Goal: Complete application form

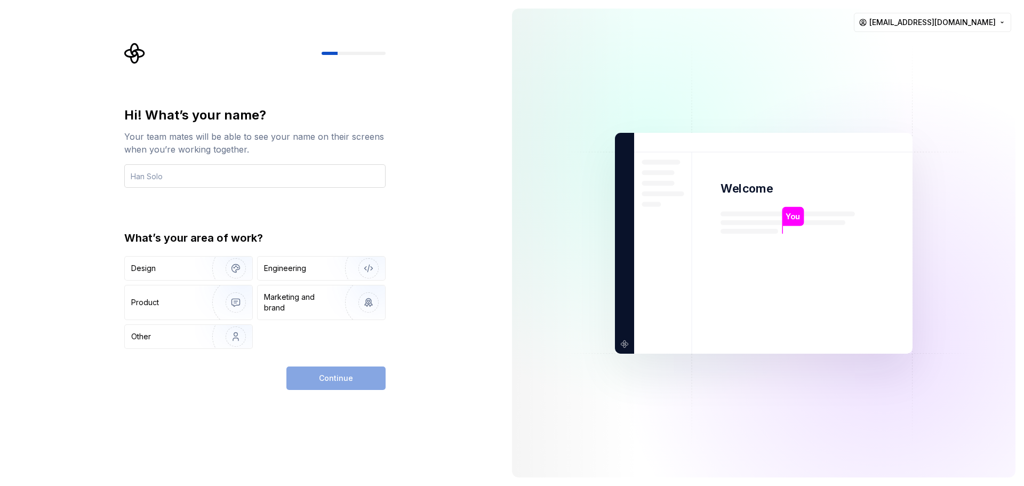
click at [146, 180] on input "text" at bounding box center [254, 175] width 261 height 23
type input "[PERSON_NAME]"
click at [174, 265] on div "Design" at bounding box center [164, 268] width 67 height 11
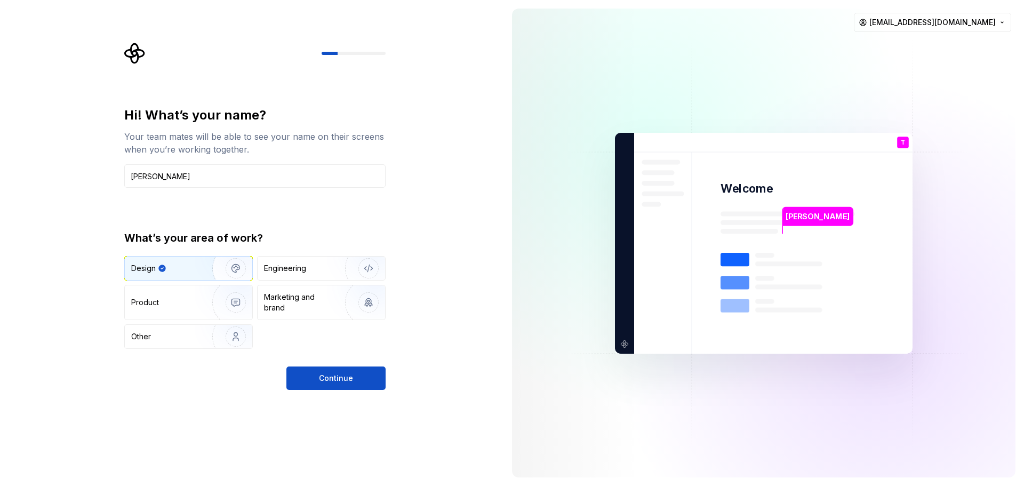
click at [334, 203] on div "Hi! What’s your name? Your team mates will be able to see your name on their sc…" at bounding box center [254, 228] width 261 height 242
click at [324, 375] on span "Continue" at bounding box center [336, 378] width 34 height 11
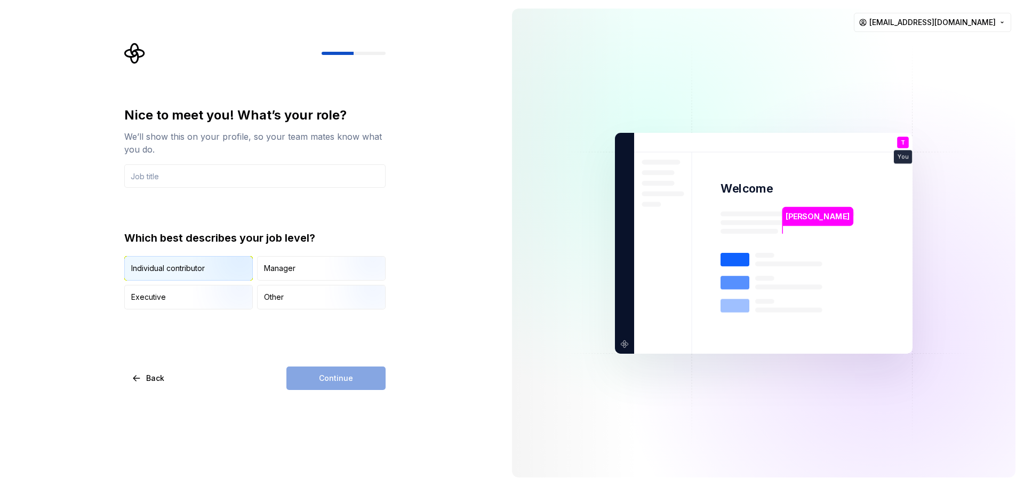
click at [220, 275] on img "button" at bounding box center [227, 281] width 68 height 71
click at [190, 182] on input "text" at bounding box center [254, 175] width 261 height 23
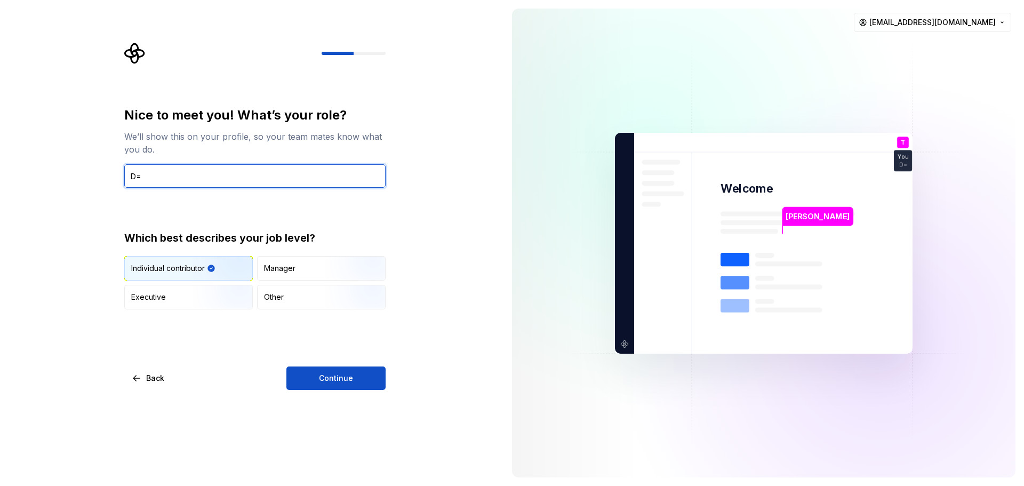
type input "D"
type input "u"
type input "UI Designer"
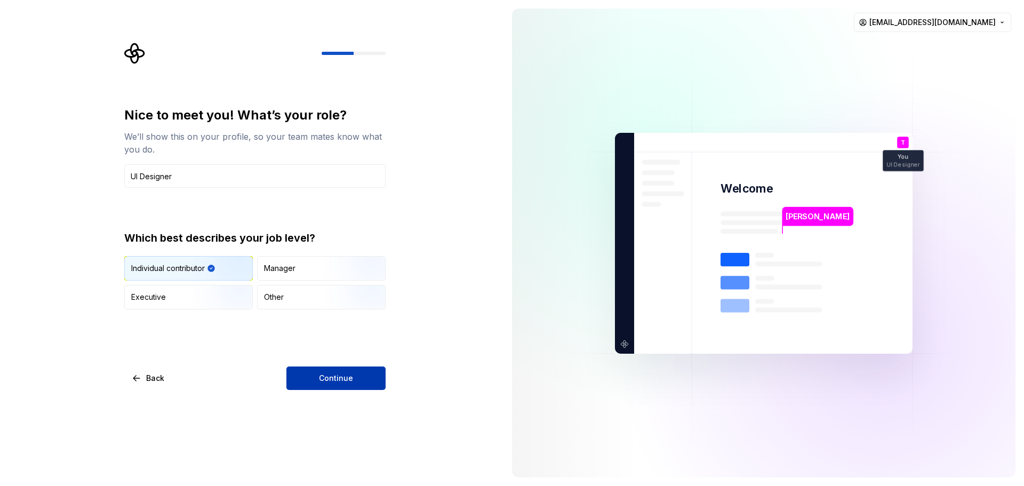
click at [339, 382] on span "Continue" at bounding box center [336, 378] width 34 height 11
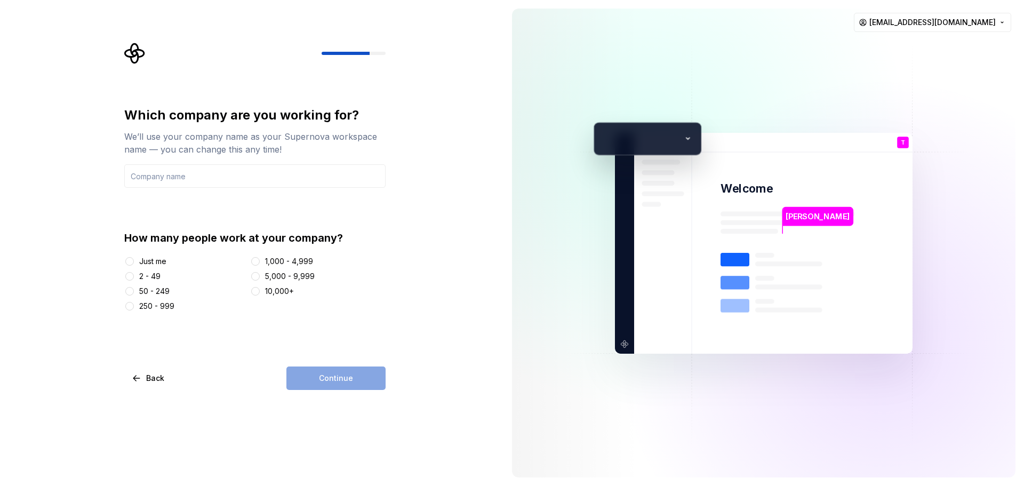
click at [157, 276] on div "2 - 49" at bounding box center [149, 276] width 21 height 11
click at [134, 276] on button "2 - 49" at bounding box center [129, 276] width 9 height 9
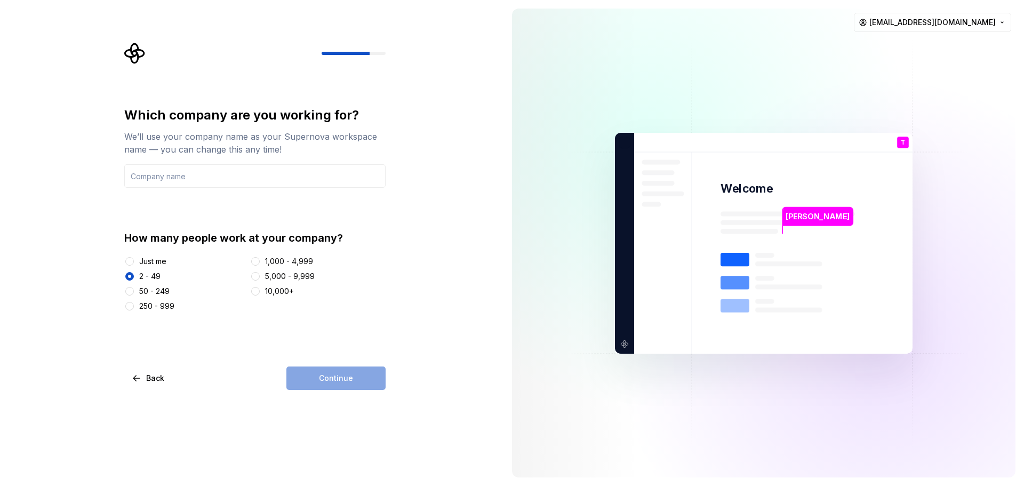
click at [163, 289] on div "50 - 249" at bounding box center [154, 291] width 30 height 11
click at [134, 289] on button "50 - 249" at bounding box center [129, 291] width 9 height 9
click at [273, 179] on input "text" at bounding box center [254, 175] width 261 height 23
click at [377, 387] on button "Continue" at bounding box center [335, 377] width 99 height 23
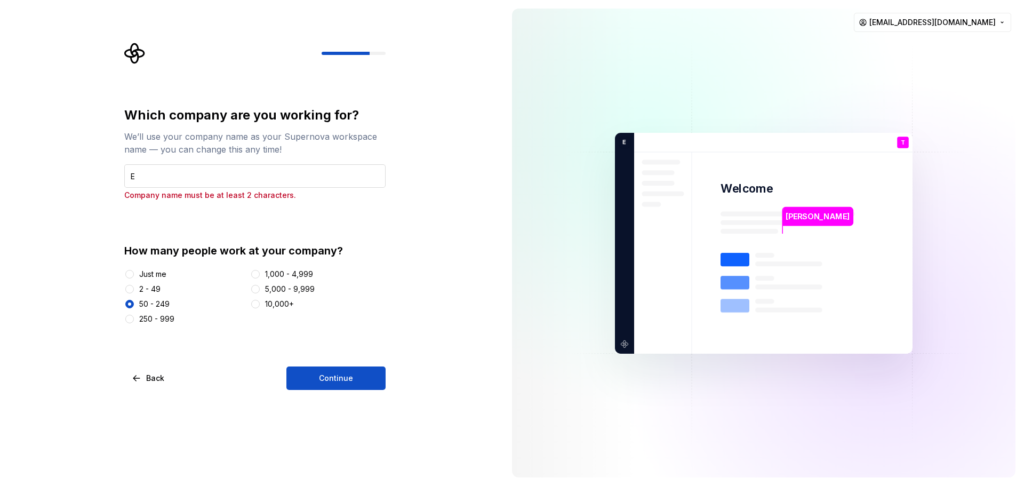
click at [201, 177] on input "E" at bounding box center [254, 175] width 261 height 23
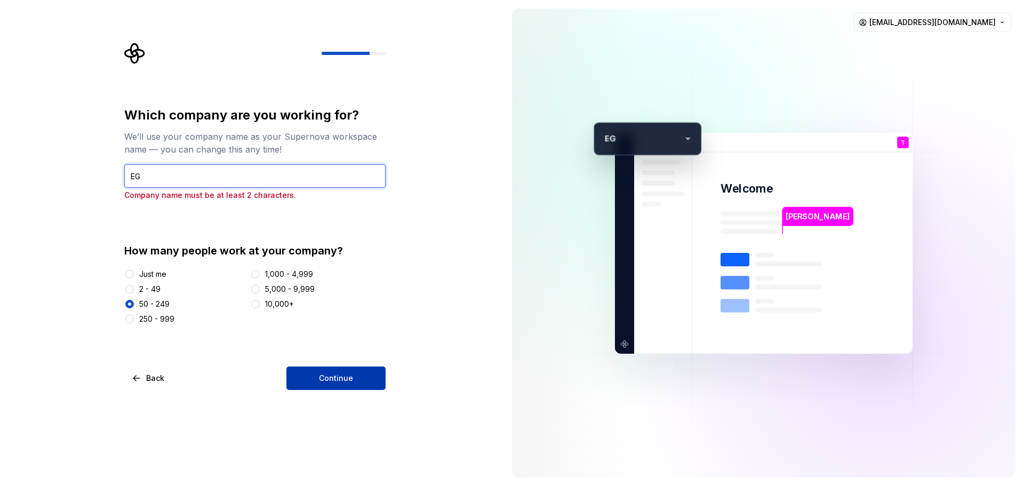
type input "EG"
click at [364, 379] on button "Continue" at bounding box center [335, 377] width 99 height 23
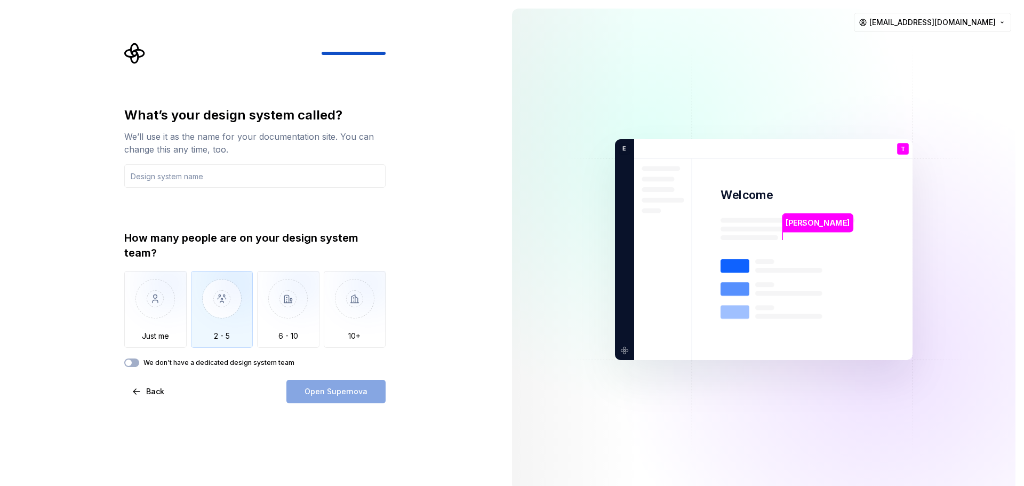
click at [207, 312] on img "button" at bounding box center [222, 306] width 62 height 71
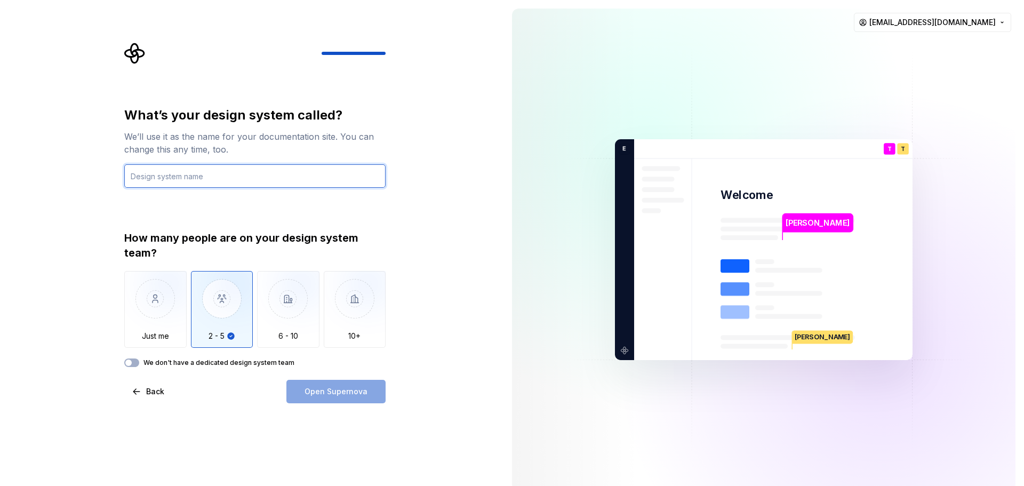
click at [222, 182] on input "text" at bounding box center [254, 175] width 261 height 23
type input "Strife design system"
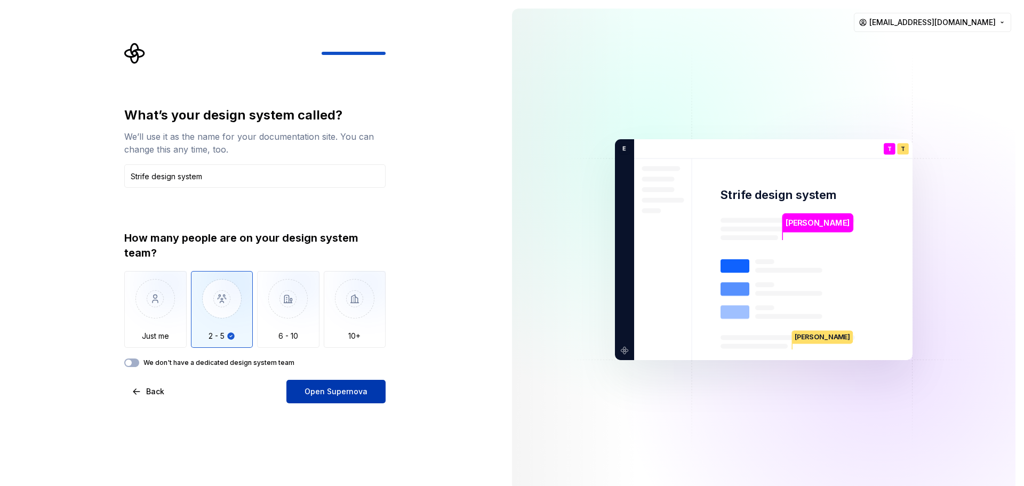
click at [347, 393] on span "Open Supernova" at bounding box center [336, 391] width 63 height 11
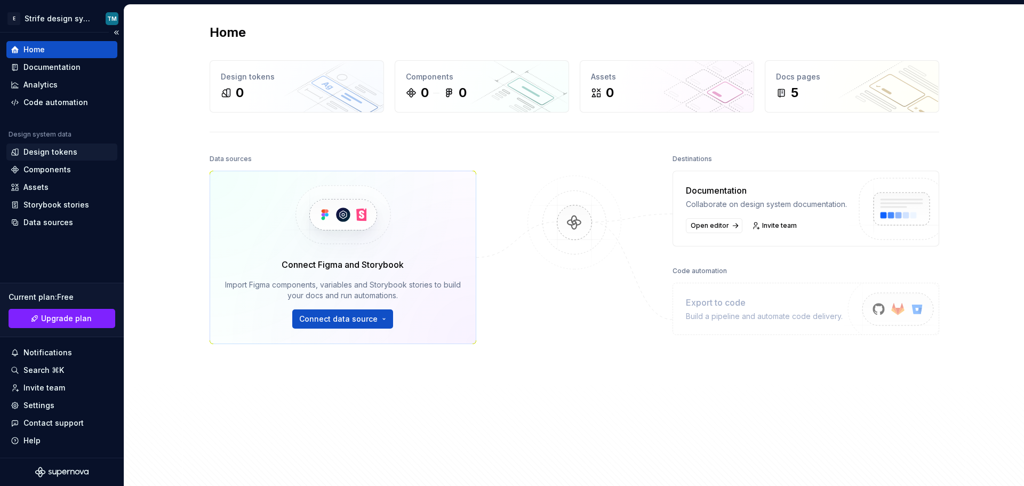
click at [42, 154] on div "Design tokens" at bounding box center [50, 152] width 54 height 11
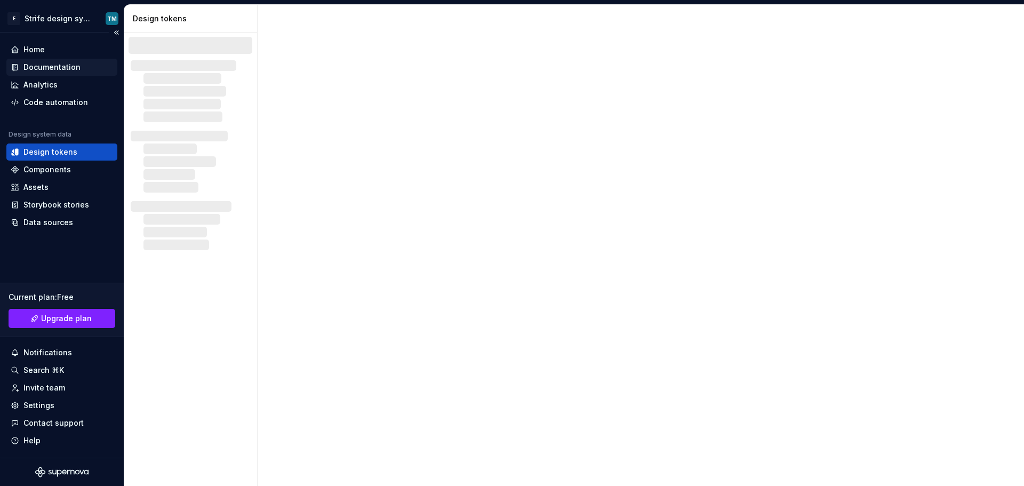
click at [52, 66] on div "Documentation" at bounding box center [51, 67] width 57 height 11
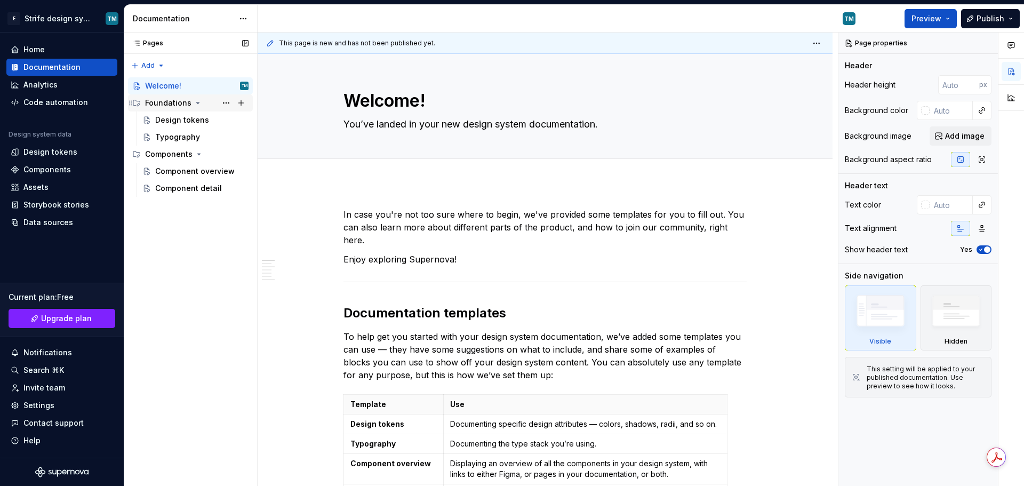
click at [194, 103] on icon "Page tree" at bounding box center [198, 103] width 9 height 9
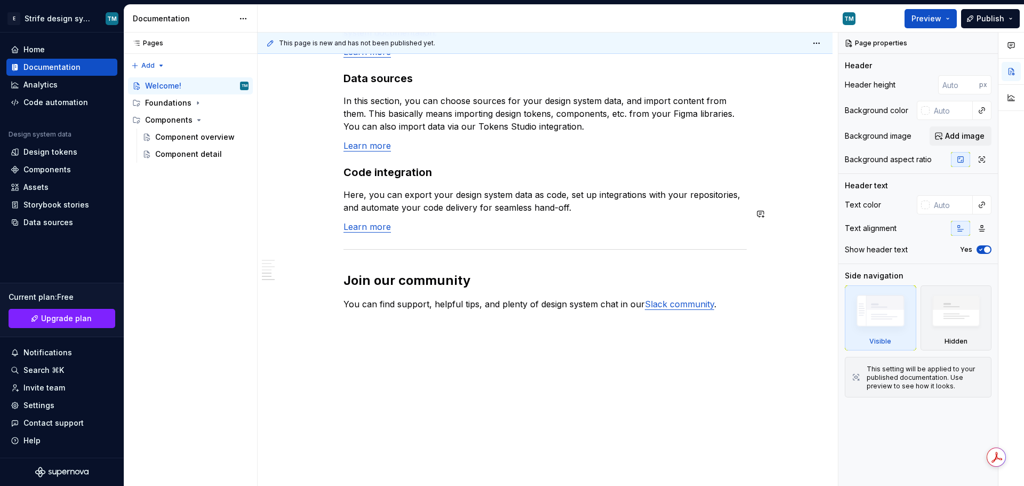
scroll to position [861, 0]
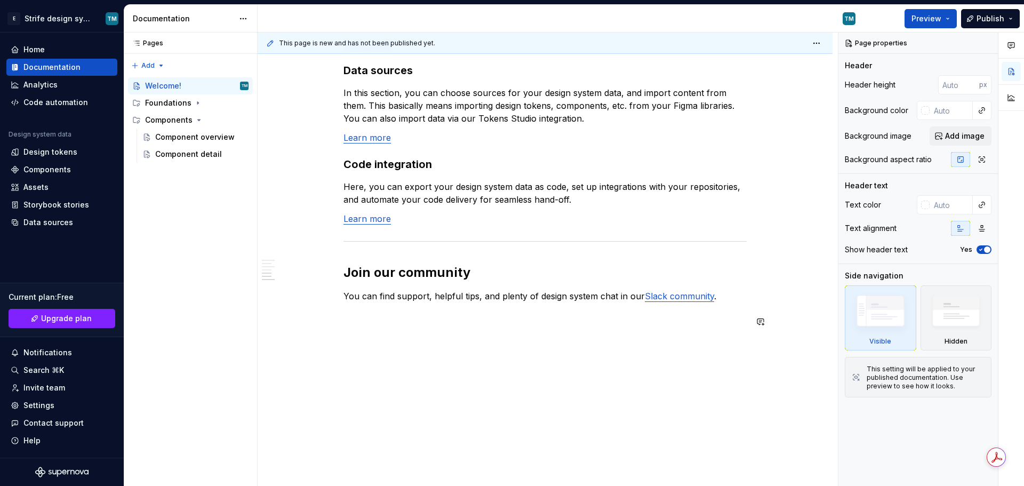
type textarea "*"
